Goal: Entertainment & Leisure: Browse casually

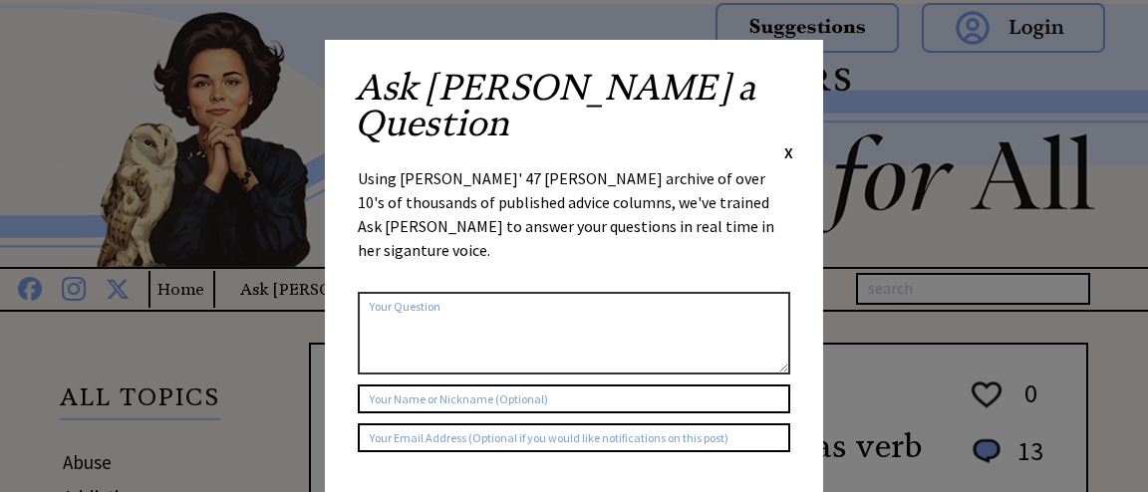
click at [784, 86] on div "Ask [PERSON_NAME] a Question X" at bounding box center [574, 117] width 439 height 94
click at [790, 143] on span "X" at bounding box center [788, 153] width 9 height 20
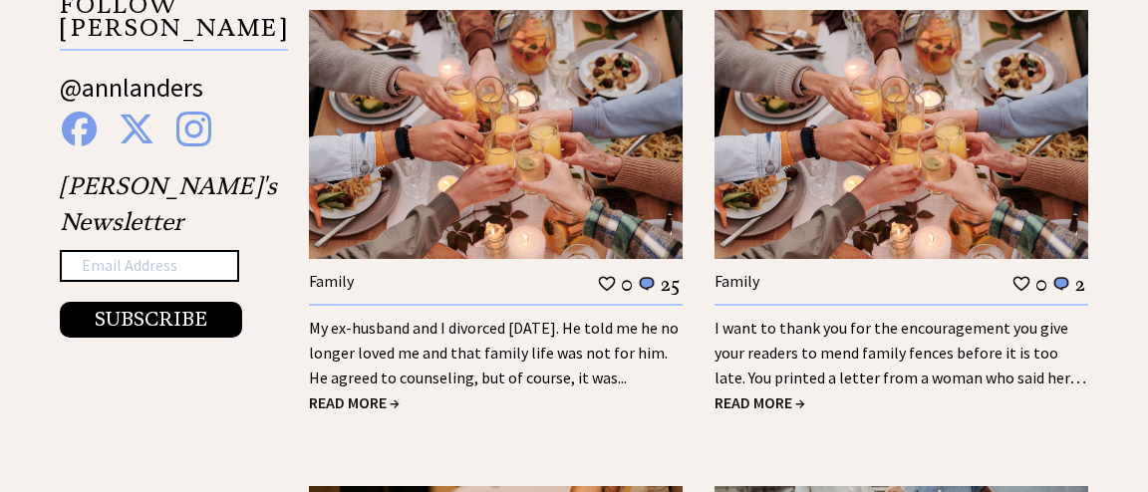
scroll to position [2153, 0]
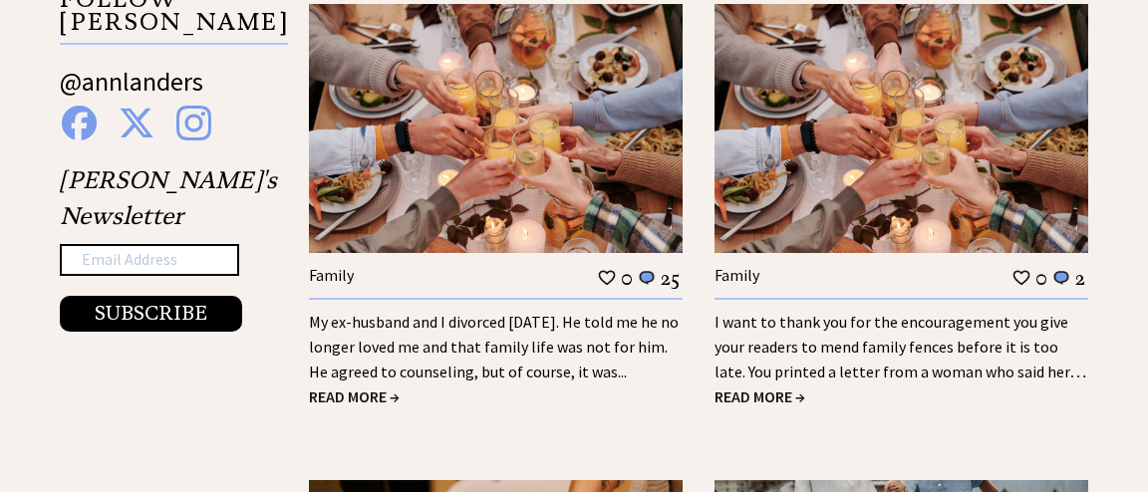
click at [370, 387] on span "READ MORE →" at bounding box center [354, 397] width 91 height 20
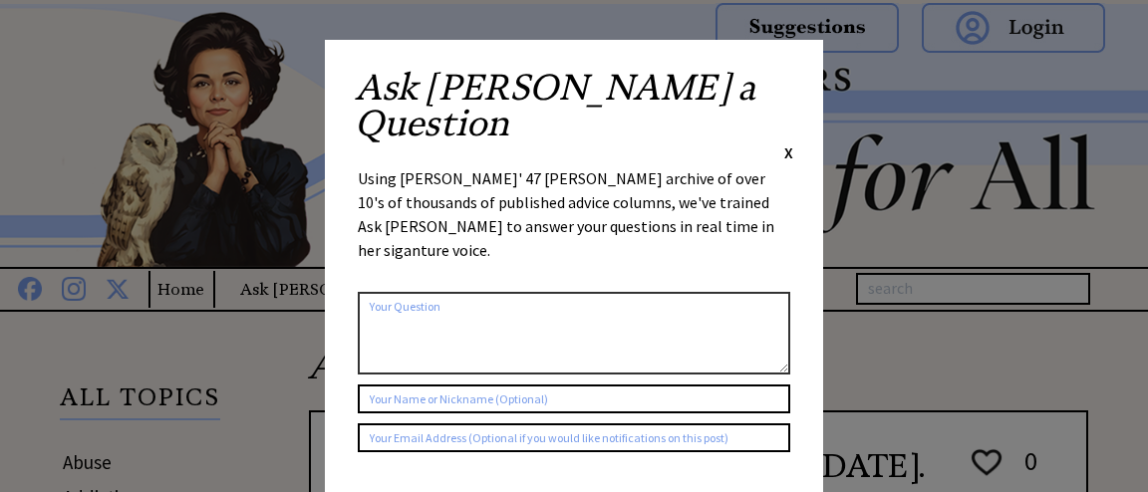
click at [791, 143] on span "X" at bounding box center [788, 153] width 9 height 20
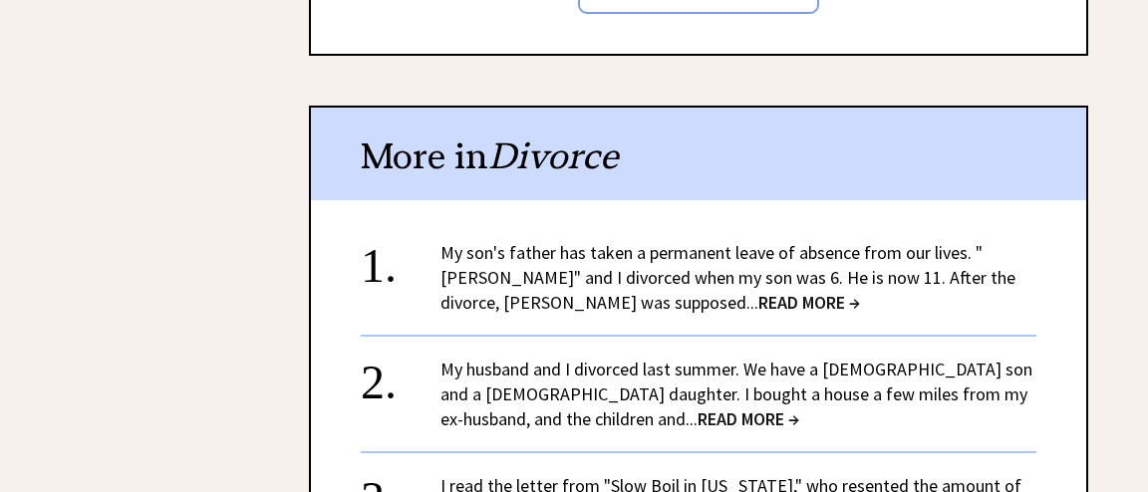
scroll to position [2153, 0]
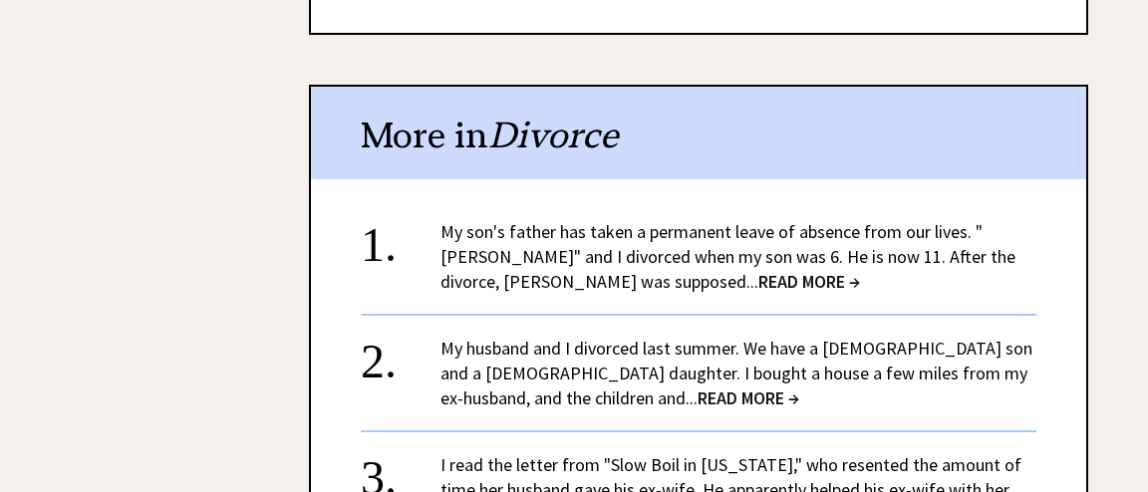
click at [758, 270] on span "READ MORE →" at bounding box center [809, 281] width 102 height 23
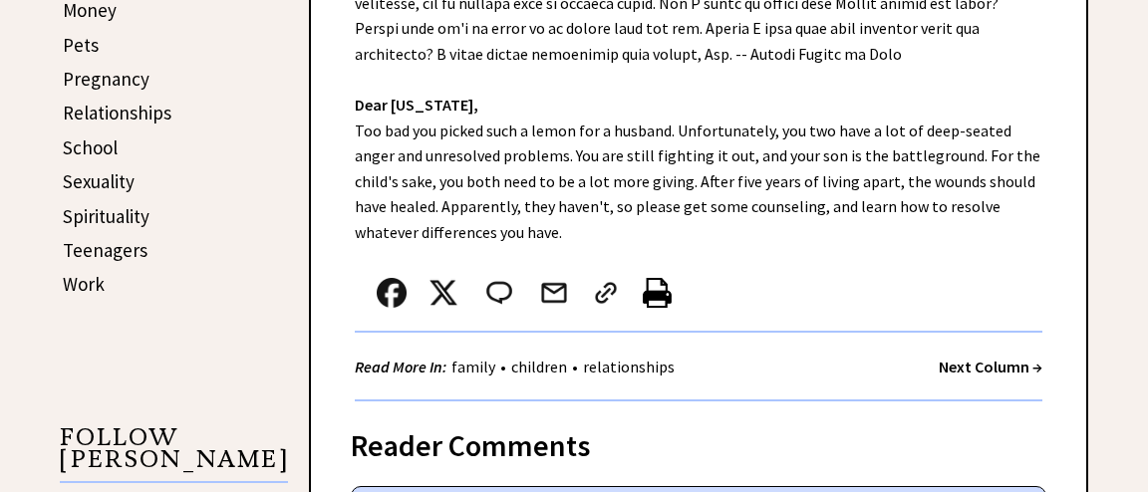
scroll to position [1005, 0]
